Goal: Task Accomplishment & Management: Manage account settings

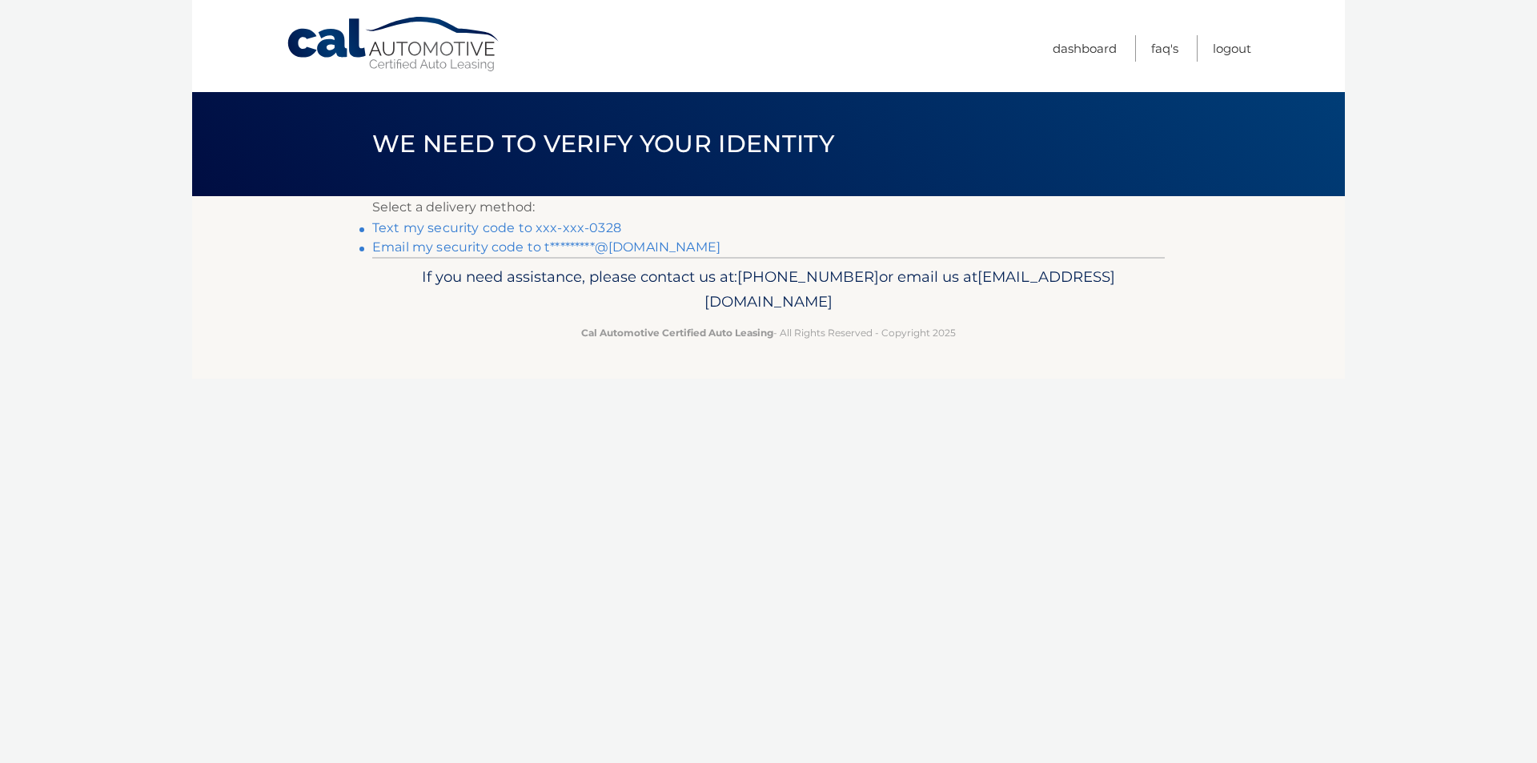
click at [392, 225] on link "Text my security code to xxx-xxx-0328" at bounding box center [496, 227] width 249 height 15
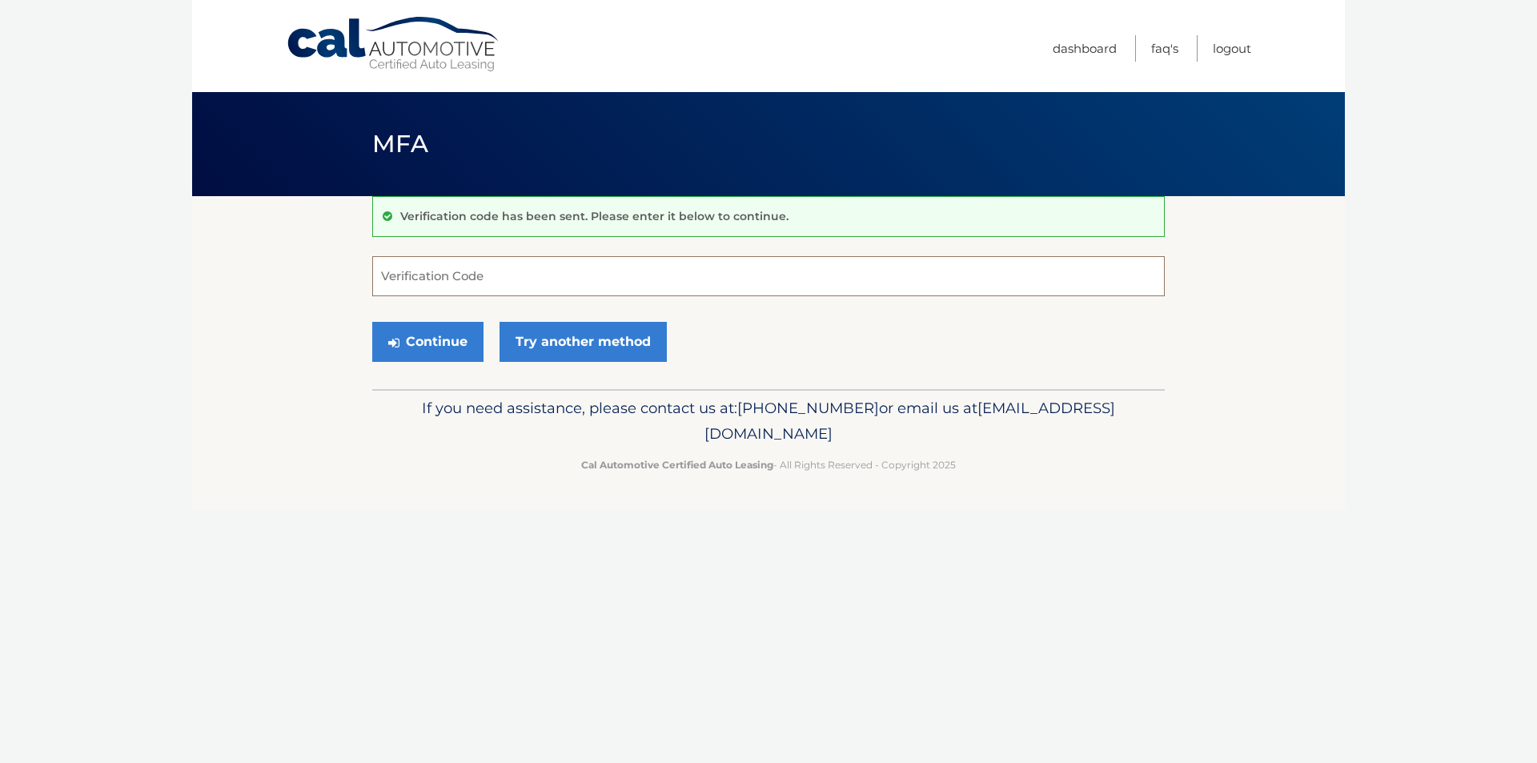
click at [442, 283] on input "Verification Code" at bounding box center [768, 276] width 793 height 40
type input "702855"
click at [422, 336] on button "Continue" at bounding box center [427, 342] width 111 height 40
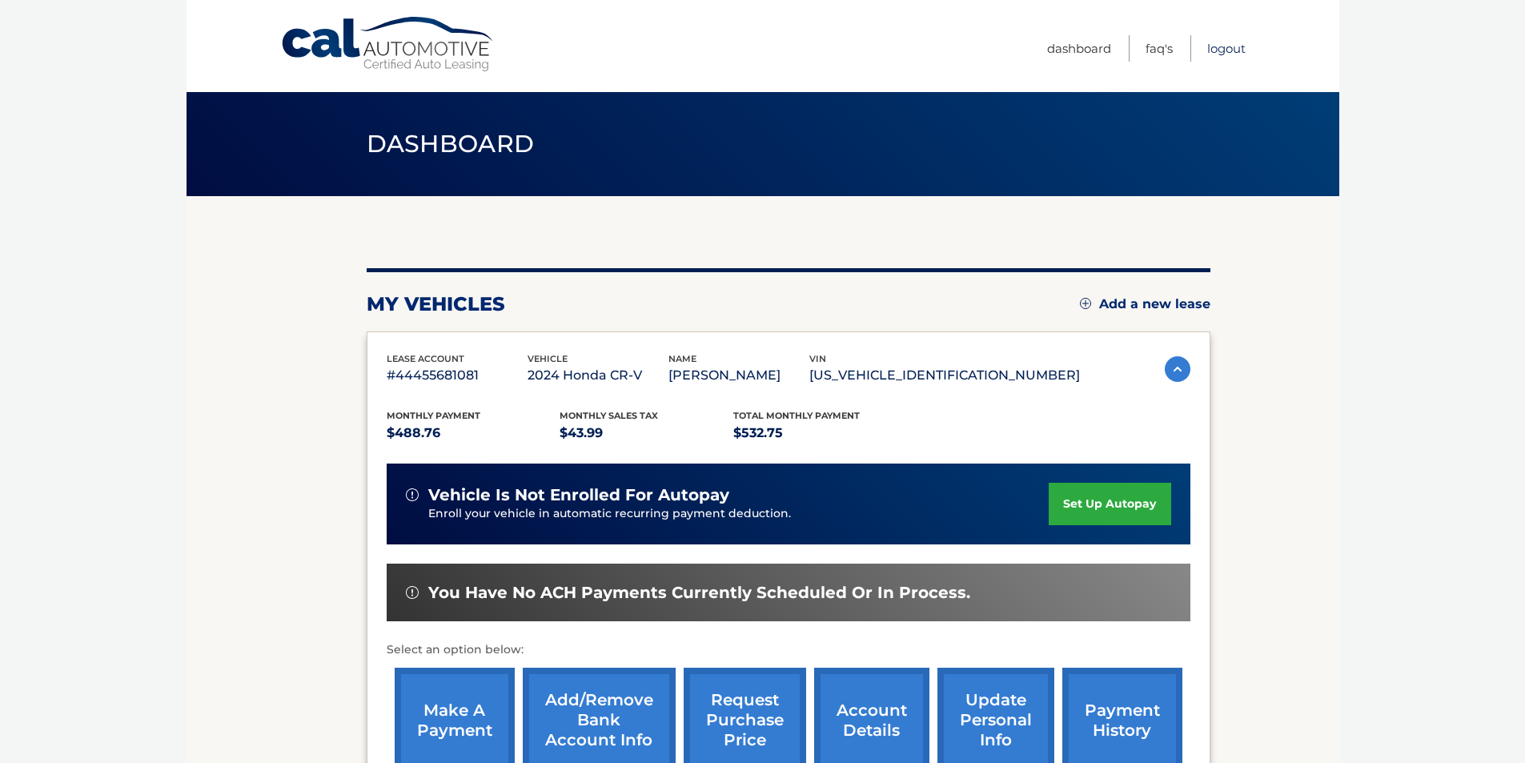
click at [1226, 47] on link "Logout" at bounding box center [1227, 48] width 38 height 26
